Goal: Check status: Check status

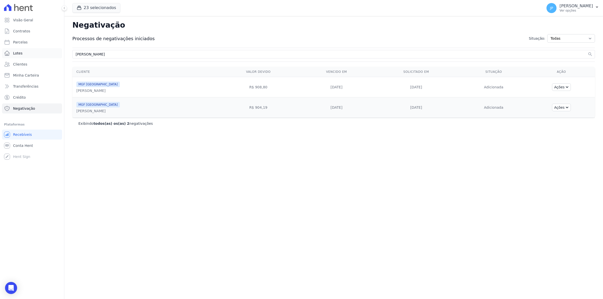
drag, startPoint x: 106, startPoint y: 58, endPoint x: 59, endPoint y: 58, distance: 46.2
click at [59, 58] on div "Visão Geral Contratos [GEOGRAPHIC_DATA] Lotes Clientes Minha Carteira Transferê…" at bounding box center [301, 149] width 603 height 299
click at [27, 63] on link "Clientes" at bounding box center [32, 64] width 60 height 10
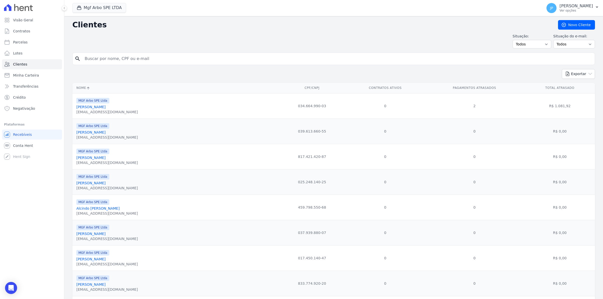
click at [124, 58] on input "search" at bounding box center [337, 59] width 511 height 10
type input "[PERSON_NAME]"
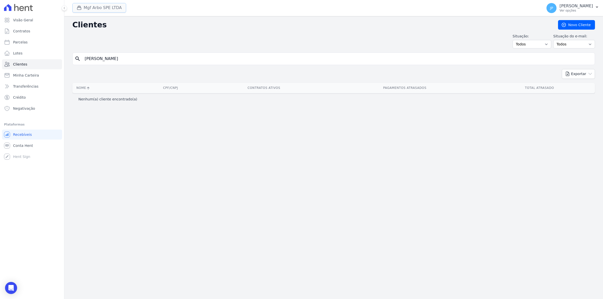
click at [78, 8] on icon "button" at bounding box center [79, 7] width 5 height 5
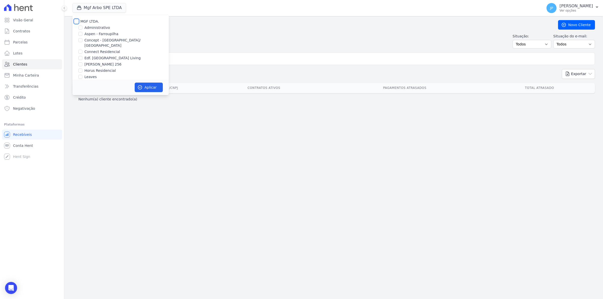
click at [75, 22] on input "MGF LTDA." at bounding box center [76, 21] width 4 height 4
checkbox input "true"
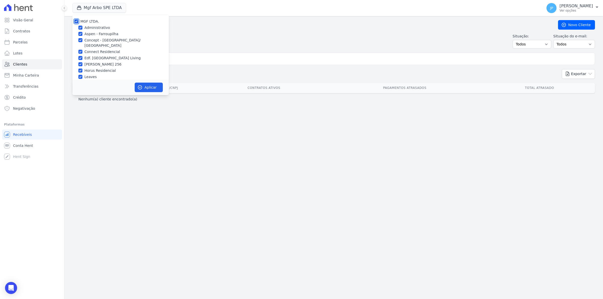
checkbox input "true"
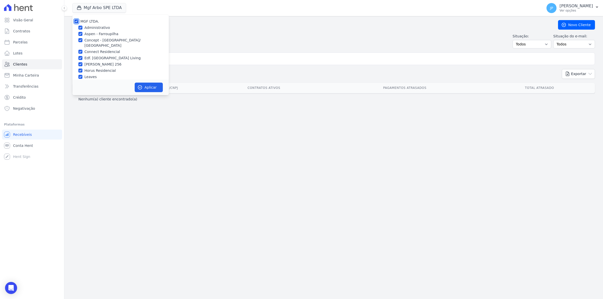
checkbox input "true"
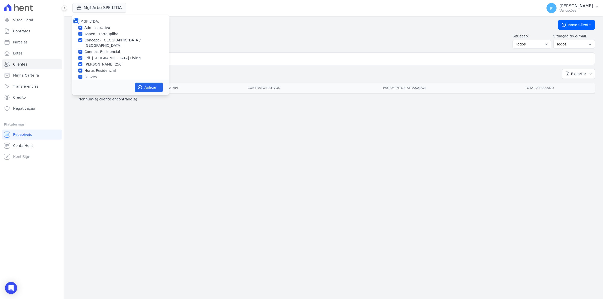
checkbox input "true"
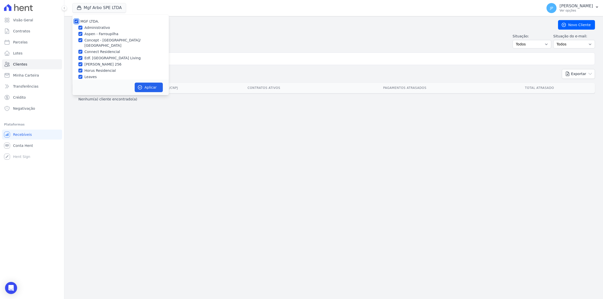
checkbox input "true"
click at [160, 89] on button "Aplicar" at bounding box center [149, 88] width 28 height 10
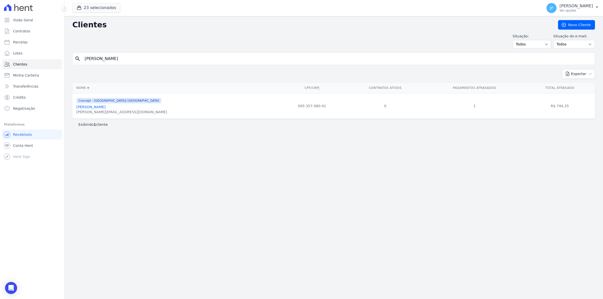
click at [104, 109] on link "[PERSON_NAME]" at bounding box center [90, 107] width 29 height 4
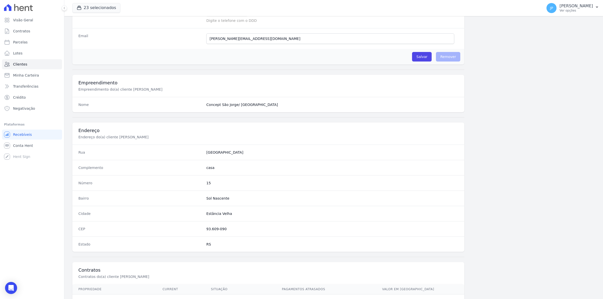
scroll to position [172, 0]
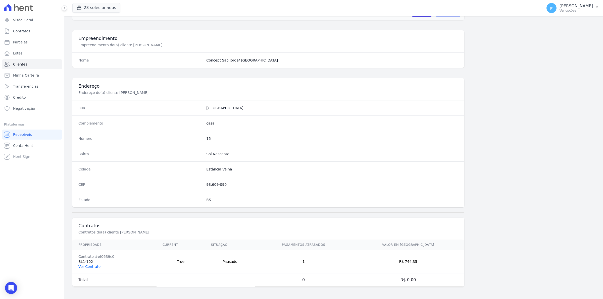
click at [85, 267] on link "Ver Contrato" at bounding box center [89, 267] width 22 height 4
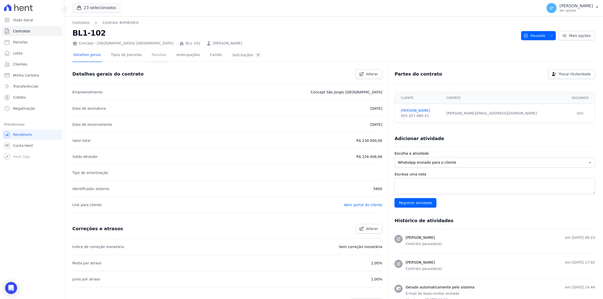
click at [151, 54] on link "Parcelas" at bounding box center [159, 55] width 17 height 13
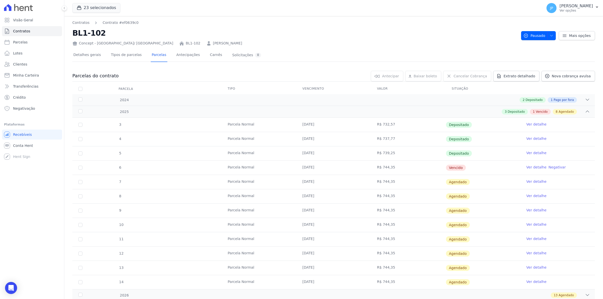
click at [534, 169] on link "Ver detalhe" at bounding box center [537, 167] width 20 height 5
click at [536, 182] on link "Ver detalhe" at bounding box center [537, 181] width 20 height 5
drag, startPoint x: 208, startPoint y: 44, endPoint x: 177, endPoint y: 44, distance: 30.7
click at [177, 44] on div "Concept - [GEOGRAPHIC_DATA]/ [GEOGRAPHIC_DATA] BL1-102 [PERSON_NAME]" at bounding box center [294, 42] width 445 height 7
copy link "[PERSON_NAME]"
